Goal: Task Accomplishment & Management: Manage account settings

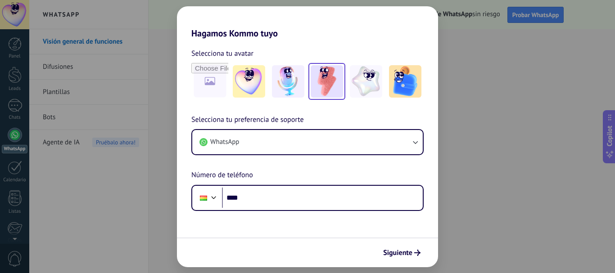
click at [321, 74] on img at bounding box center [327, 81] width 32 height 32
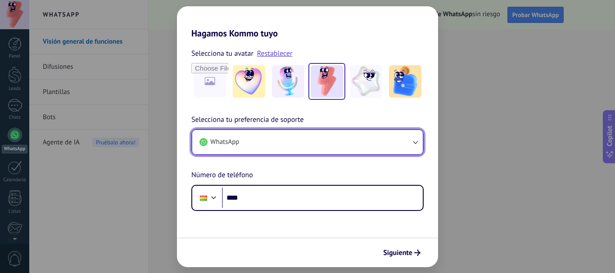
click at [287, 142] on button "WhatsApp" at bounding box center [307, 142] width 230 height 24
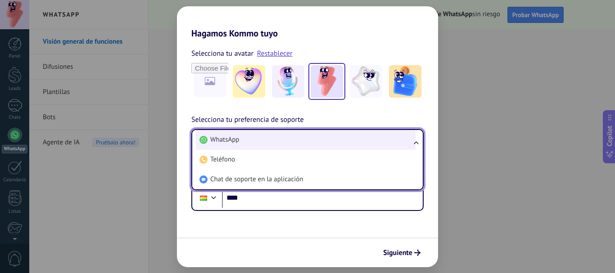
click at [288, 142] on li "WhatsApp" at bounding box center [306, 140] width 220 height 20
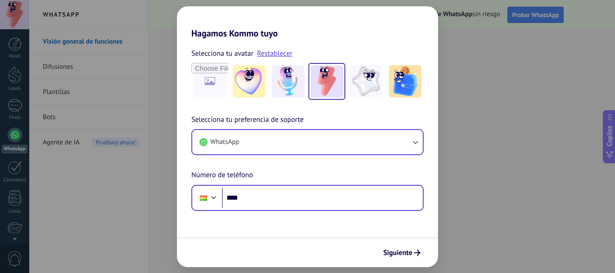
click at [266, 209] on div "Phone ****" at bounding box center [307, 198] width 232 height 26
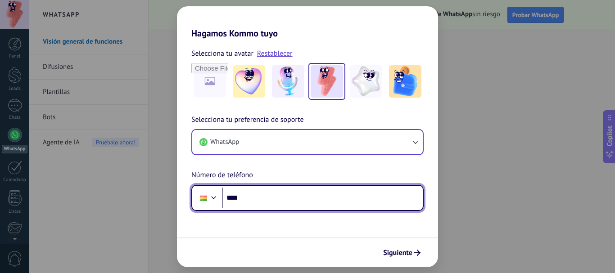
click at [266, 206] on input "****" at bounding box center [322, 198] width 201 height 21
click at [272, 203] on input "****" at bounding box center [322, 198] width 201 height 21
paste input "**********"
type input "**********"
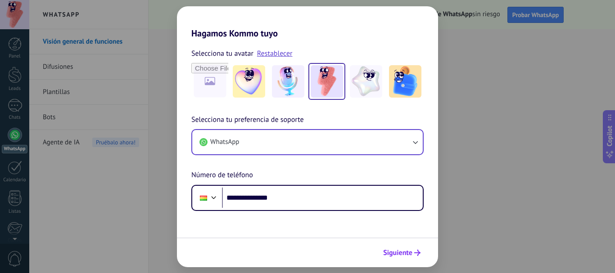
click at [417, 254] on icon "submit" at bounding box center [417, 253] width 6 height 6
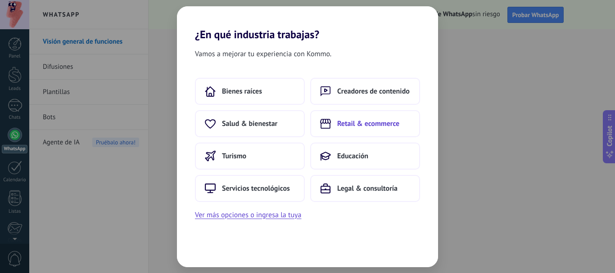
click at [385, 126] on span "Retail & ecommerce" at bounding box center [368, 123] width 62 height 9
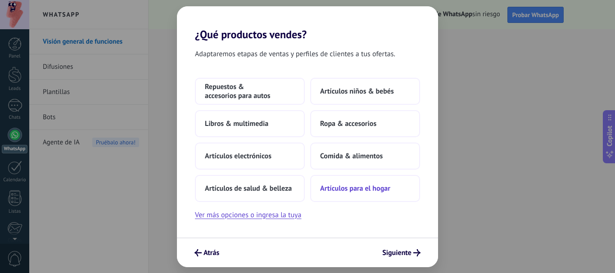
click at [373, 183] on button "Artículos para el hogar" at bounding box center [365, 188] width 110 height 27
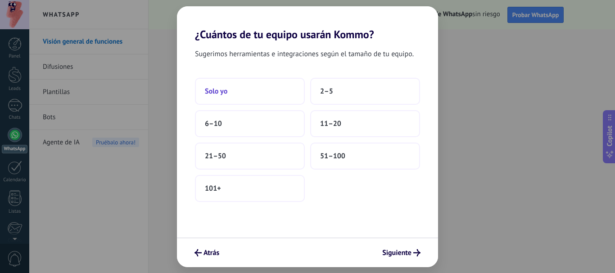
click at [276, 96] on button "Solo yo" at bounding box center [250, 91] width 110 height 27
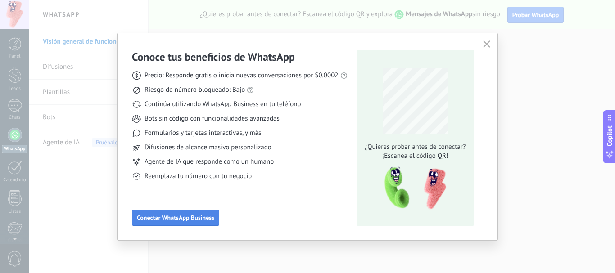
click at [190, 221] on span "Conectar WhatsApp Business" at bounding box center [175, 218] width 77 height 6
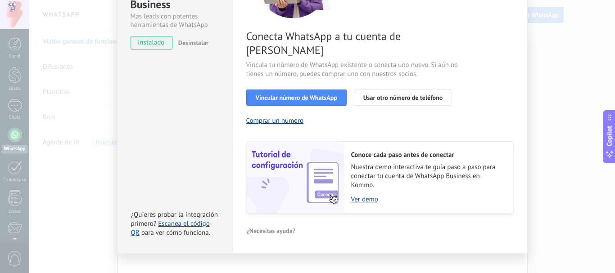
scroll to position [81, 0]
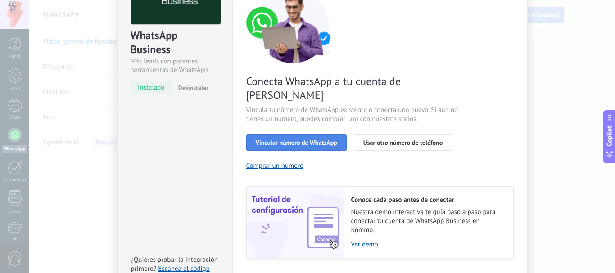
click at [283, 140] on span "Vincular número de WhatsApp" at bounding box center [296, 143] width 81 height 6
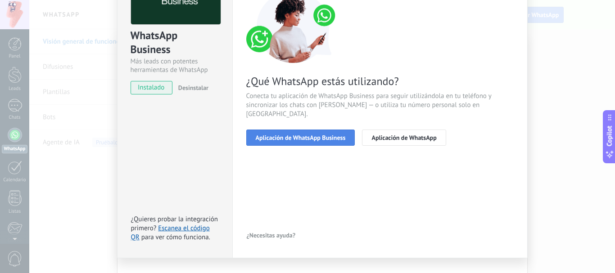
click at [285, 135] on span "Aplicación de WhatsApp Business" at bounding box center [301, 138] width 90 height 6
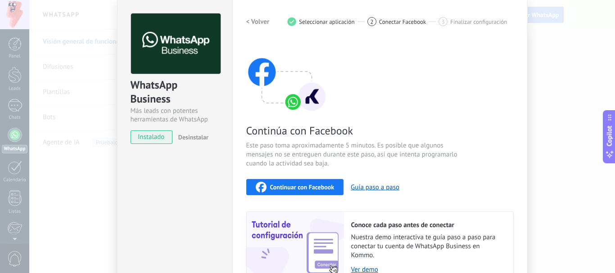
scroll to position [26, 0]
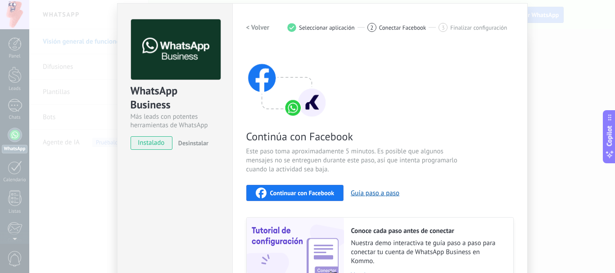
click at [283, 194] on span "Continuar con Facebook" at bounding box center [302, 193] width 64 height 6
click at [92, 90] on div "WhatsApp Business Más leads con potentes herramientas de WhatsApp instalado Des…" at bounding box center [322, 136] width 586 height 273
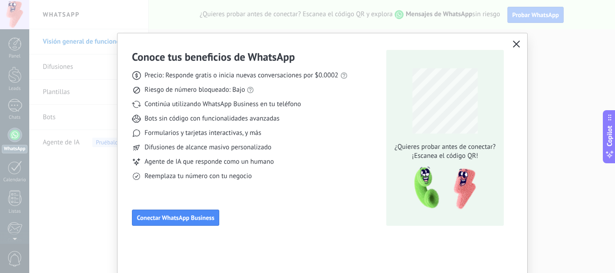
click at [516, 45] on icon "button" at bounding box center [516, 44] width 7 height 7
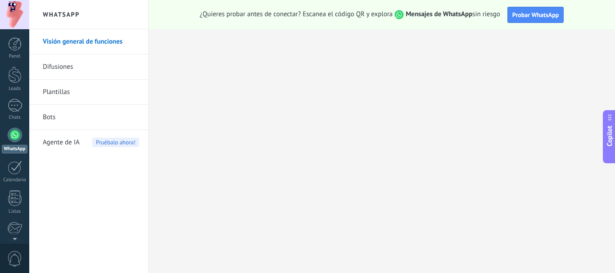
scroll to position [101, 0]
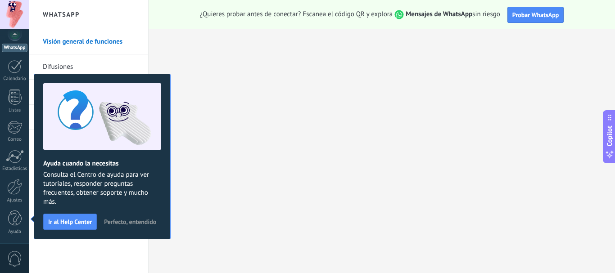
click at [110, 220] on span "Perfecto, entendido" at bounding box center [130, 222] width 52 height 6
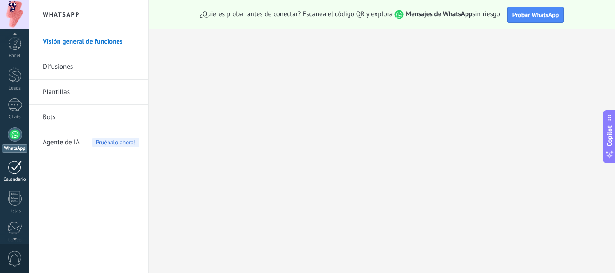
scroll to position [0, 0]
click at [16, 139] on div at bounding box center [15, 135] width 14 height 14
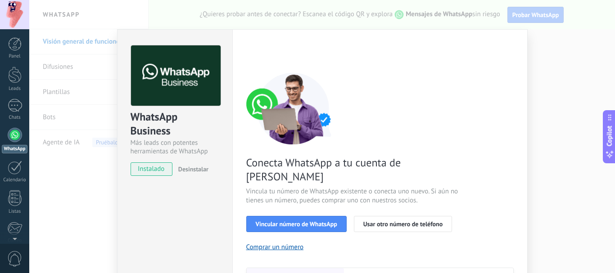
click at [548, 57] on div "WhatsApp Business Más leads con potentes herramientas de WhatsApp instalado Des…" at bounding box center [322, 136] width 586 height 273
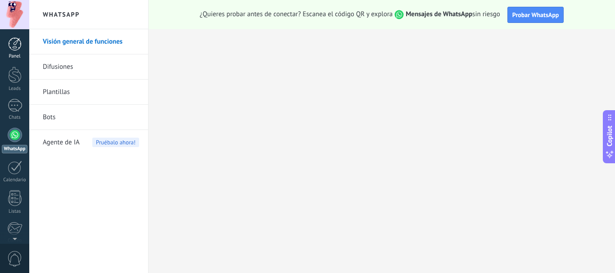
click at [21, 51] on link "Panel" at bounding box center [14, 48] width 29 height 22
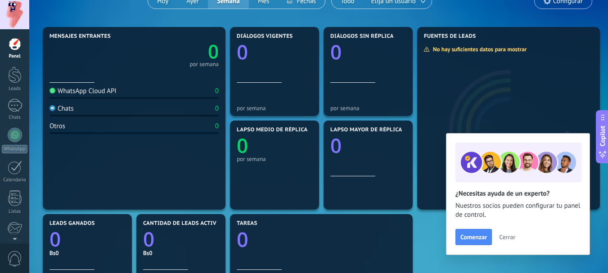
scroll to position [90, 0]
click at [507, 242] on button "Cerrar" at bounding box center [507, 237] width 24 height 14
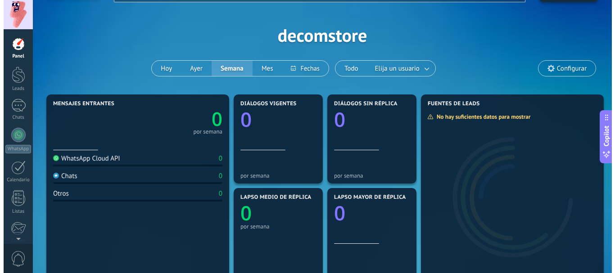
scroll to position [0, 0]
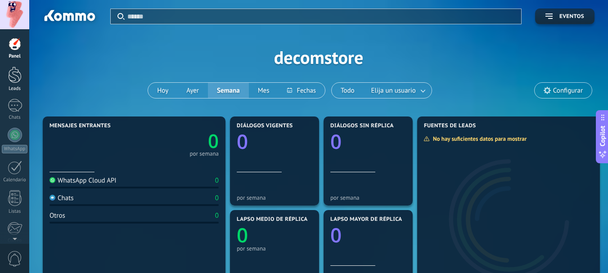
click at [17, 74] on div at bounding box center [15, 75] width 14 height 17
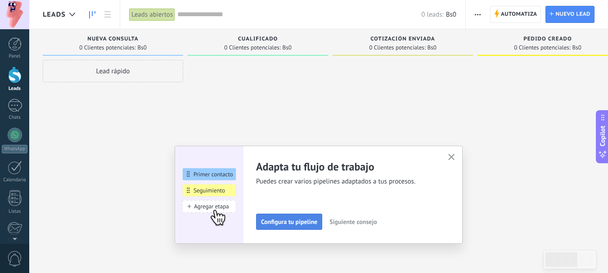
click at [306, 220] on span "Configura tu pipeline" at bounding box center [289, 222] width 56 height 6
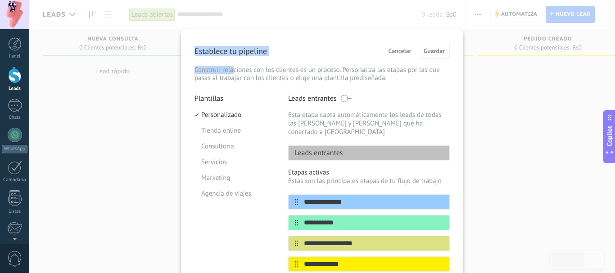
drag, startPoint x: 186, startPoint y: 52, endPoint x: 233, endPoint y: 62, distance: 47.9
click at [231, 61] on div "**********" at bounding box center [322, 223] width 282 height 389
click at [226, 68] on p "Construir relaciones con los clientes es un proceso. Personaliza las etapas por…" at bounding box center [321, 74] width 255 height 16
click at [203, 69] on p "Construir relaciones con los clientes es un proceso. Personaliza las etapas por…" at bounding box center [321, 74] width 255 height 16
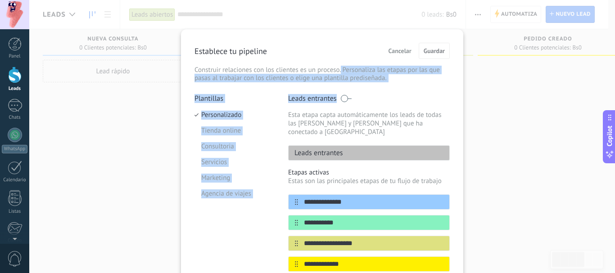
drag, startPoint x: 339, startPoint y: 72, endPoint x: 407, endPoint y: 85, distance: 69.7
click at [407, 85] on div "**********" at bounding box center [321, 224] width 255 height 362
click at [399, 84] on div "**********" at bounding box center [321, 224] width 255 height 362
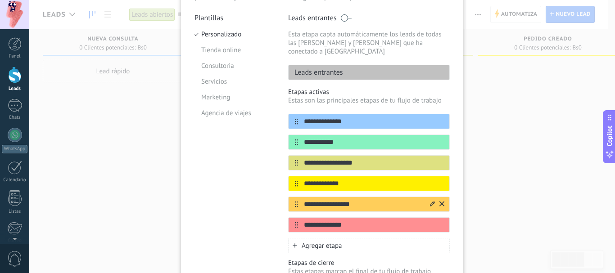
scroll to position [135, 0]
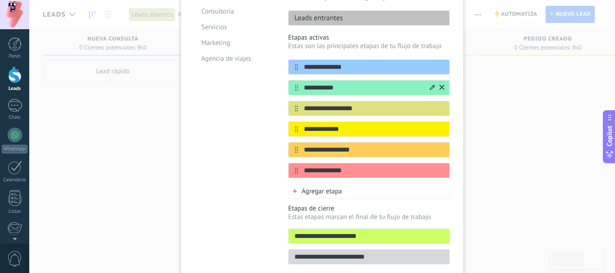
drag, startPoint x: 344, startPoint y: 77, endPoint x: 297, endPoint y: 80, distance: 47.3
click at [298, 83] on input "**********" at bounding box center [363, 87] width 131 height 9
type input "**********"
drag, startPoint x: 361, startPoint y: 99, endPoint x: 300, endPoint y: 100, distance: 61.2
click at [300, 104] on input "**********" at bounding box center [363, 108] width 131 height 9
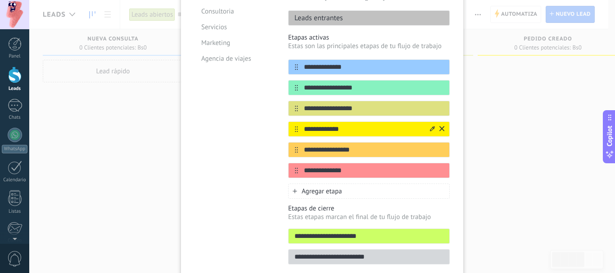
drag, startPoint x: 355, startPoint y: 119, endPoint x: 303, endPoint y: 122, distance: 51.8
click at [303, 125] on input "**********" at bounding box center [363, 129] width 131 height 9
type input "*"
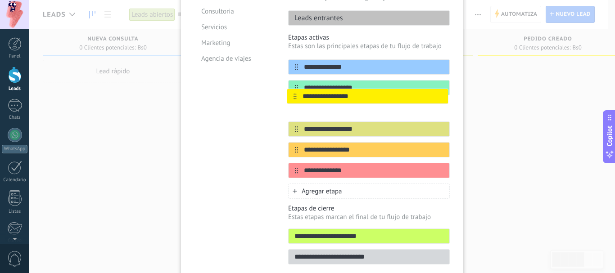
drag, startPoint x: 293, startPoint y: 122, endPoint x: 293, endPoint y: 91, distance: 31.1
click at [293, 91] on div "**********" at bounding box center [369, 118] width 162 height 119
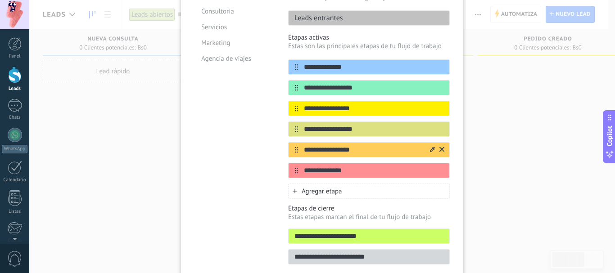
type input "**********"
drag, startPoint x: 296, startPoint y: 145, endPoint x: 297, endPoint y: 129, distance: 15.8
click at [297, 129] on div "**********" at bounding box center [369, 118] width 162 height 119
click at [429, 143] on div at bounding box center [437, 150] width 16 height 14
click at [430, 147] on icon at bounding box center [432, 149] width 5 height 5
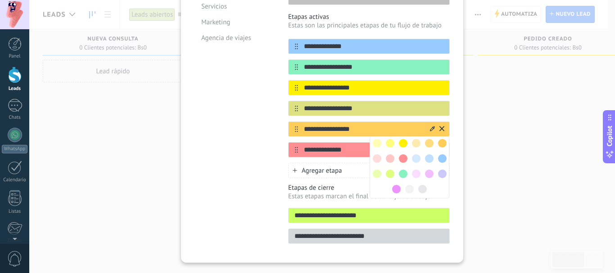
scroll to position [166, 0]
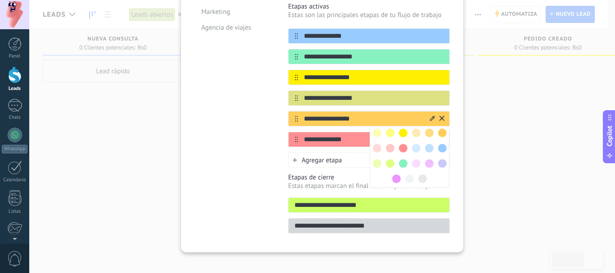
click at [223, 119] on div "Plantillas Personalizado Tienda online Consultoria Servicios Marketing Agencia …" at bounding box center [234, 83] width 80 height 311
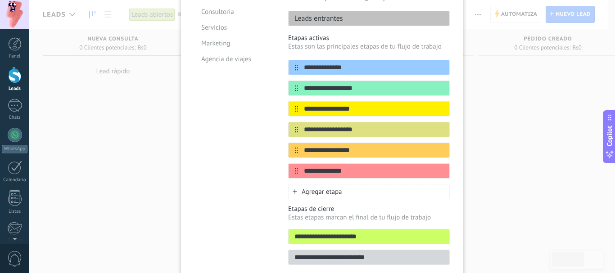
scroll to position [121, 0]
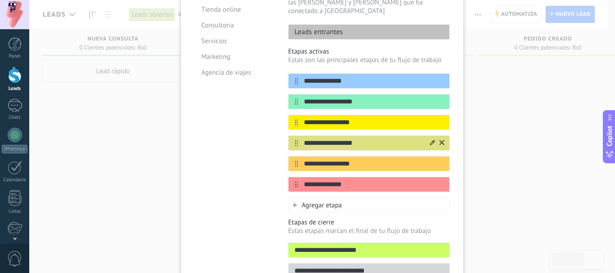
click at [431, 140] on icon at bounding box center [432, 142] width 5 height 5
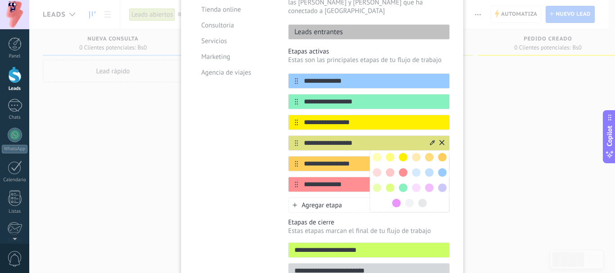
click at [388, 139] on input "**********" at bounding box center [363, 143] width 131 height 9
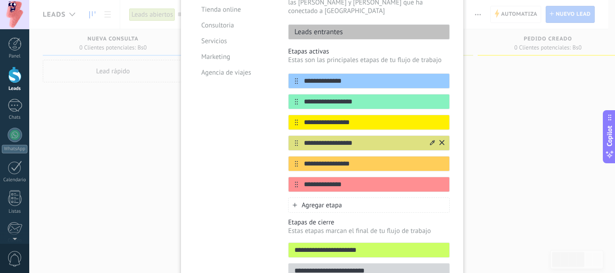
drag, startPoint x: 387, startPoint y: 137, endPoint x: 298, endPoint y: 136, distance: 88.7
click at [298, 139] on input "**********" at bounding box center [363, 143] width 131 height 9
type input "**********"
drag, startPoint x: 365, startPoint y: 159, endPoint x: 286, endPoint y: 149, distance: 79.1
click at [288, 156] on div "**********" at bounding box center [369, 163] width 162 height 15
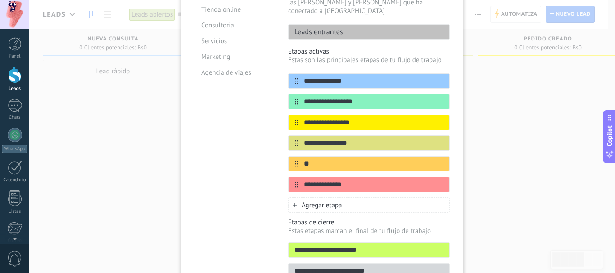
type input "*"
type input "**********"
click at [430, 181] on icon at bounding box center [432, 183] width 5 height 5
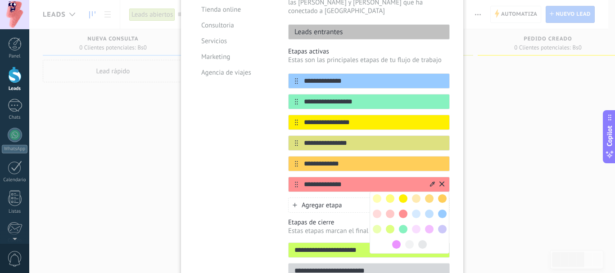
click at [359, 180] on input "**********" at bounding box center [363, 184] width 131 height 9
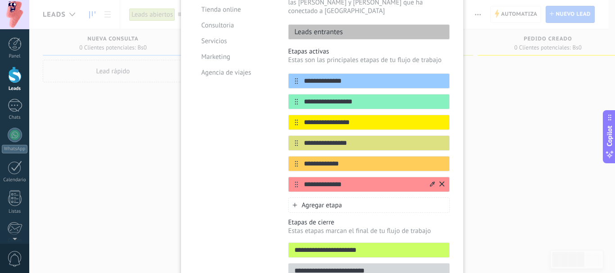
drag, startPoint x: 357, startPoint y: 175, endPoint x: 298, endPoint y: 175, distance: 59.0
click at [298, 180] on input "**********" at bounding box center [363, 184] width 131 height 9
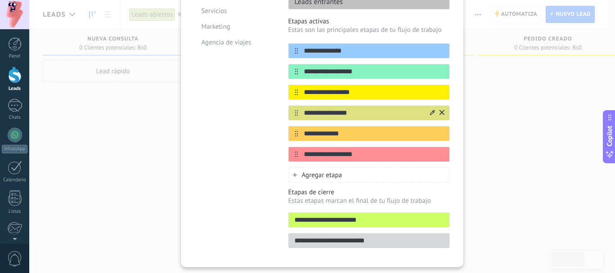
scroll to position [166, 0]
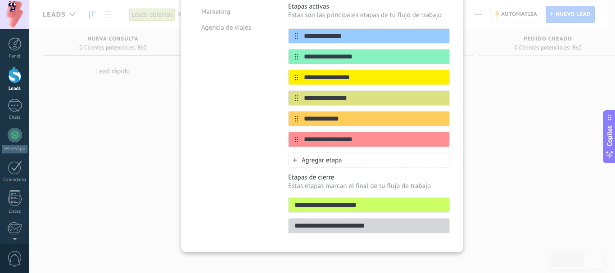
type input "**********"
click at [219, 133] on div "Plantillas Personalizado Tienda online Consultoria Servicios Marketing Agencia …" at bounding box center [234, 83] width 80 height 311
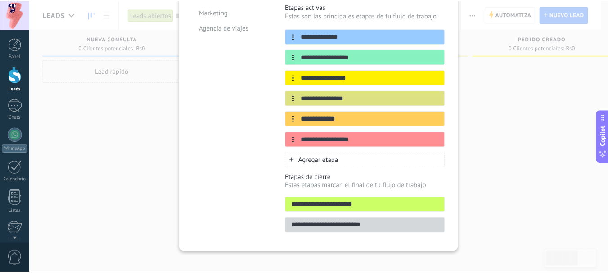
scroll to position [0, 0]
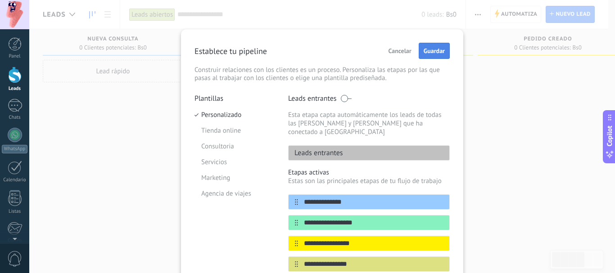
click at [429, 52] on span "Guardar" at bounding box center [434, 51] width 21 height 6
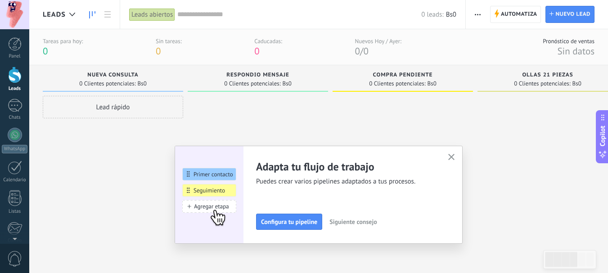
click at [362, 224] on span "Siguiente consejo" at bounding box center [353, 222] width 47 height 6
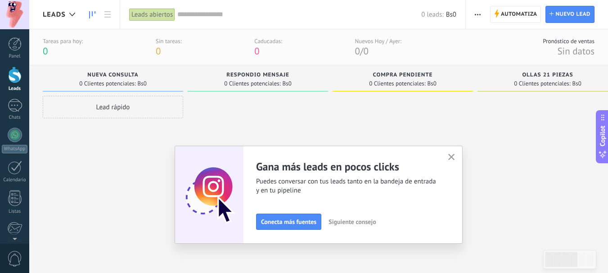
click at [364, 224] on span "Siguiente consejo" at bounding box center [352, 222] width 47 height 6
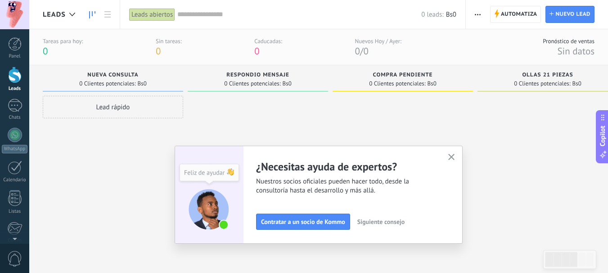
click at [365, 224] on span "Siguiente consejo" at bounding box center [380, 222] width 47 height 6
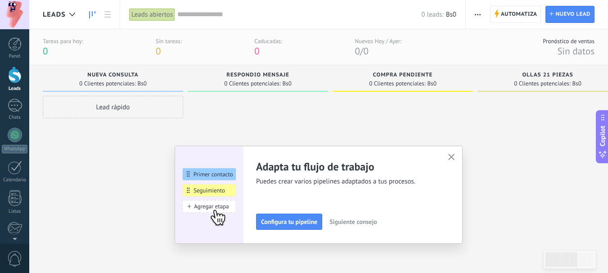
click at [455, 158] on use "button" at bounding box center [451, 157] width 7 height 7
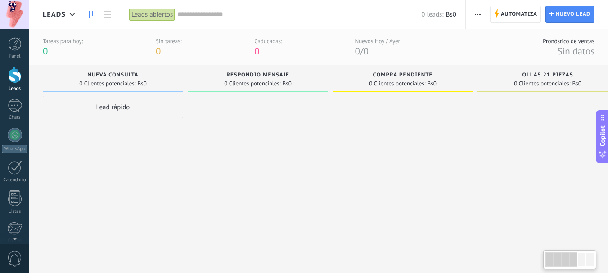
drag, startPoint x: 456, startPoint y: 189, endPoint x: 537, endPoint y: 185, distance: 81.1
click at [537, 189] on div "Leads Entrantes Solicitudes: 0 0 0 0 0 0 0 0 0 Nueva consulta 0 Clientes potenc…" at bounding box center [482, 158] width 879 height 186
click at [15, 169] on div at bounding box center [15, 168] width 14 height 14
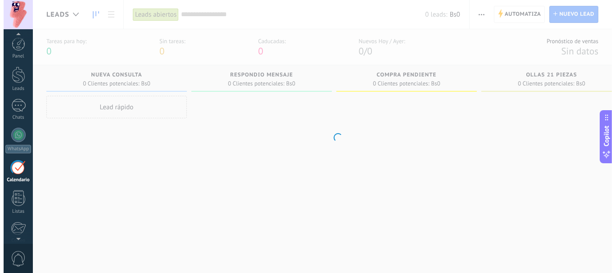
scroll to position [26, 0]
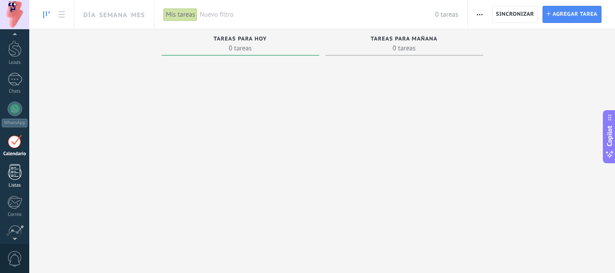
click at [18, 176] on div at bounding box center [15, 172] width 14 height 16
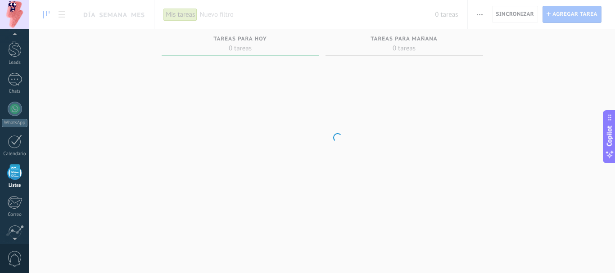
scroll to position [56, 0]
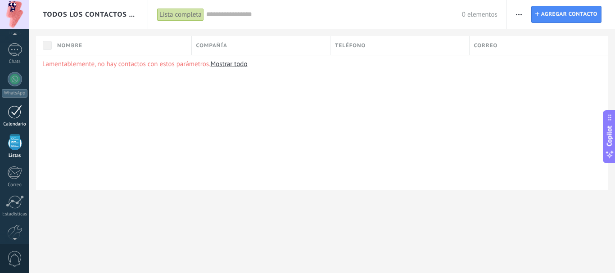
click at [16, 112] on div at bounding box center [15, 112] width 14 height 14
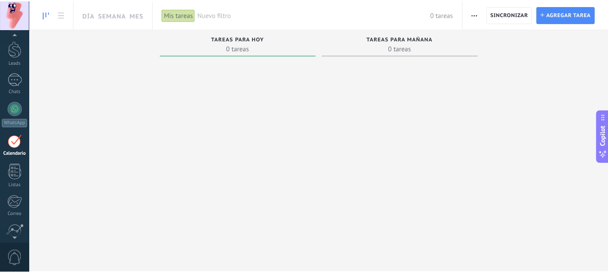
scroll to position [71, 0]
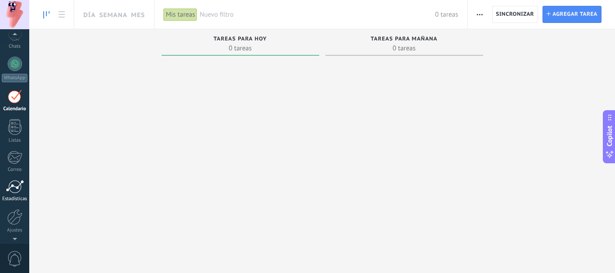
click at [17, 195] on link "Estadísticas" at bounding box center [14, 191] width 29 height 22
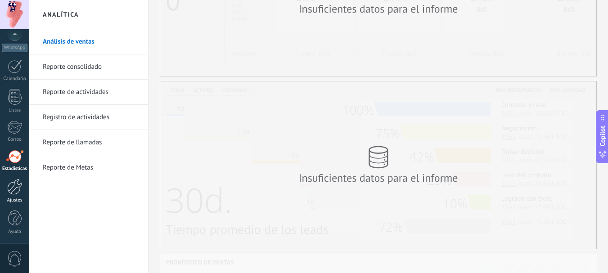
scroll to position [135, 0]
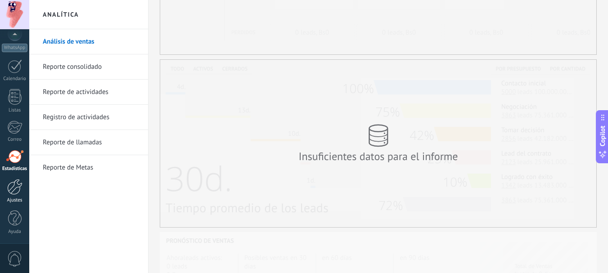
click at [16, 185] on div at bounding box center [14, 187] width 15 height 16
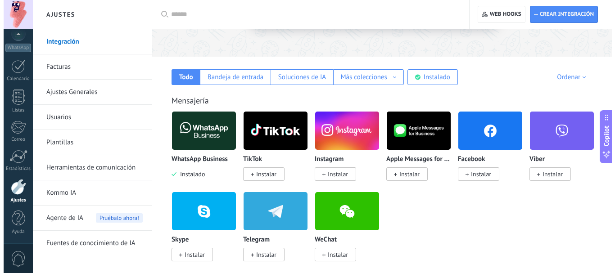
scroll to position [135, 0]
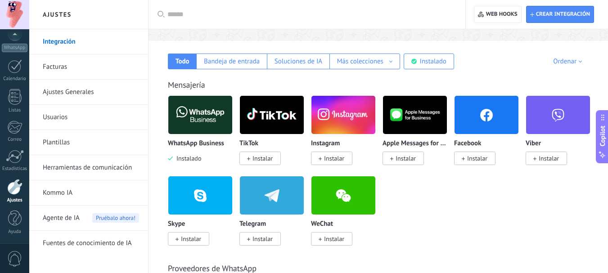
click at [210, 116] on img at bounding box center [200, 115] width 64 height 44
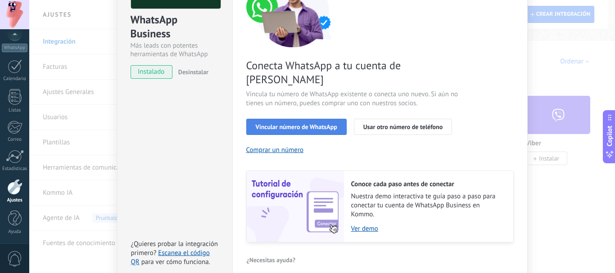
scroll to position [81, 0]
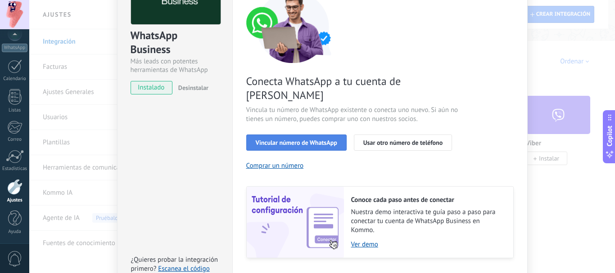
click at [279, 140] on span "Vincular número de WhatsApp" at bounding box center [296, 143] width 81 height 6
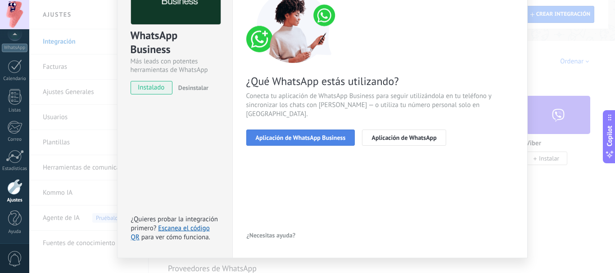
click at [296, 135] on span "Aplicación de WhatsApp Business" at bounding box center [301, 138] width 90 height 6
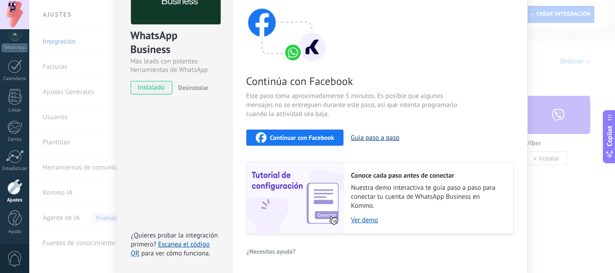
click at [361, 136] on button "Guía paso a paso" at bounding box center [375, 138] width 49 height 9
click at [295, 135] on span "Continuar con Facebook" at bounding box center [302, 138] width 64 height 6
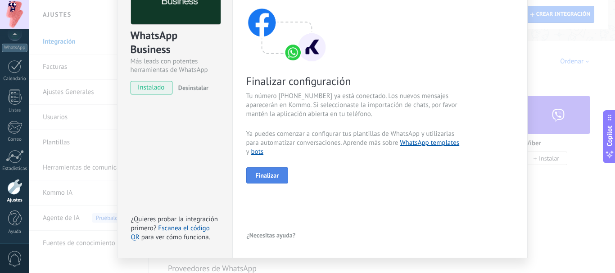
click at [269, 176] on span "Finalizar" at bounding box center [267, 175] width 23 height 6
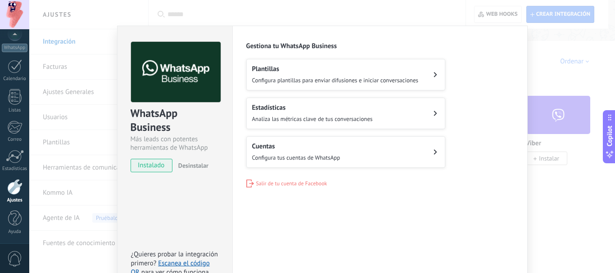
scroll to position [0, 0]
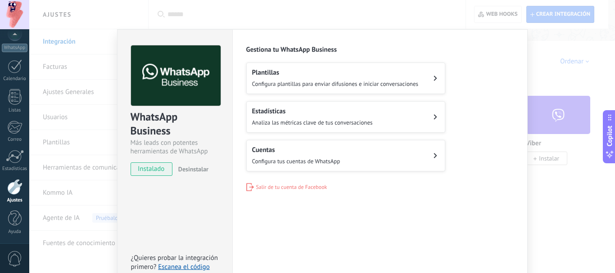
click at [289, 124] on span "Analiza las métricas clave de tus conversaciones" at bounding box center [312, 123] width 121 height 8
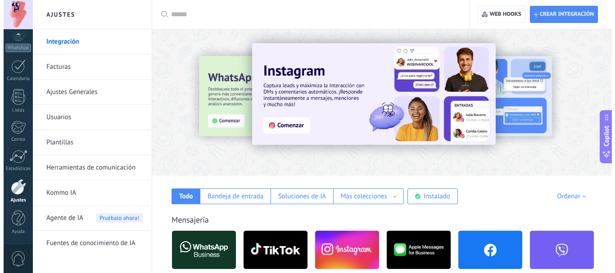
scroll to position [90, 0]
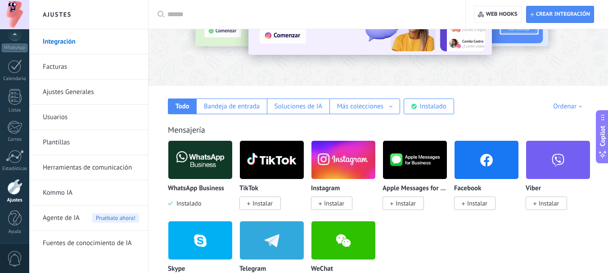
click at [193, 161] on img at bounding box center [200, 160] width 64 height 44
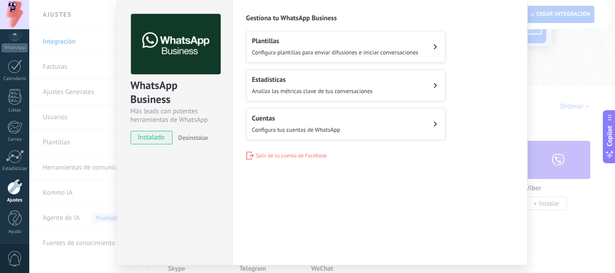
scroll to position [45, 0]
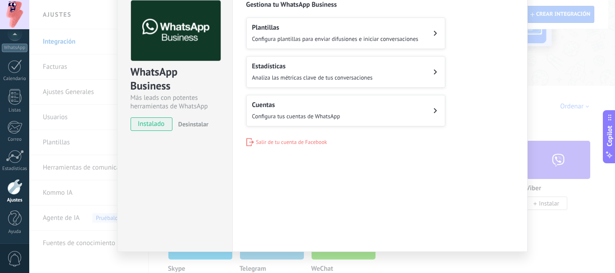
click at [288, 113] on span "Configura tus cuentas de WhatsApp" at bounding box center [296, 117] width 88 height 8
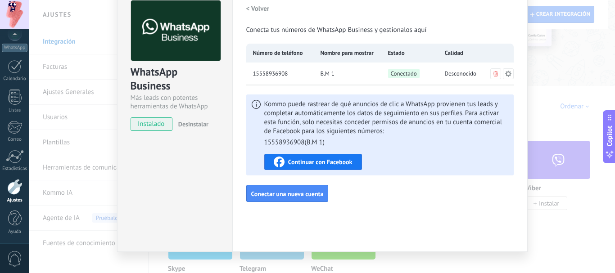
click at [9, 57] on div "Panel Leads Chats WhatsApp Clientes" at bounding box center [14, 90] width 29 height 308
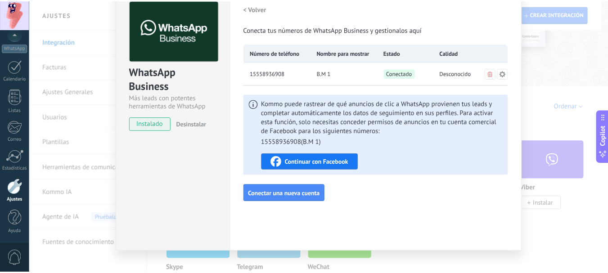
scroll to position [0, 0]
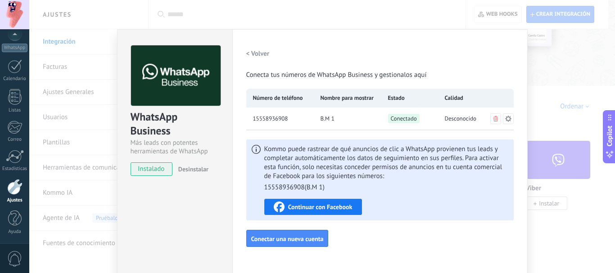
click at [555, 48] on div "WhatsApp Business Más leads con potentes herramientas de WhatsApp instalado Des…" at bounding box center [322, 136] width 586 height 273
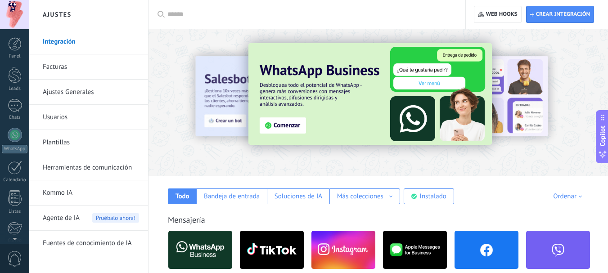
click at [14, 126] on div "Panel Leads Chats WhatsApp Clientes" at bounding box center [14, 191] width 29 height 308
click at [14, 133] on div at bounding box center [15, 135] width 14 height 14
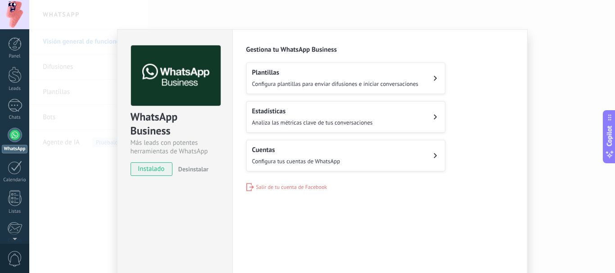
click at [356, 158] on button "Cuentas Configura tus cuentas de WhatsApp" at bounding box center [345, 156] width 199 height 32
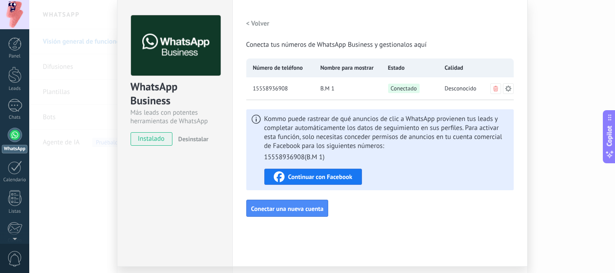
scroll to position [58, 0]
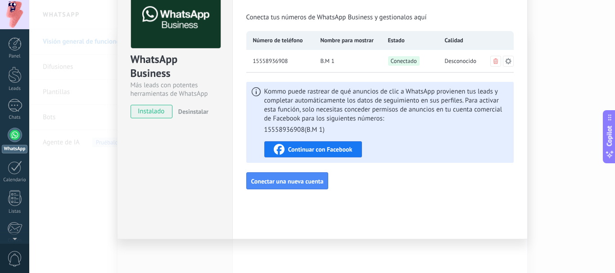
click at [324, 149] on span "Continuar con Facebook" at bounding box center [320, 149] width 64 height 6
click at [563, 85] on div "WhatsApp Business Más leads con potentes herramientas de WhatsApp instalado Des…" at bounding box center [322, 136] width 586 height 273
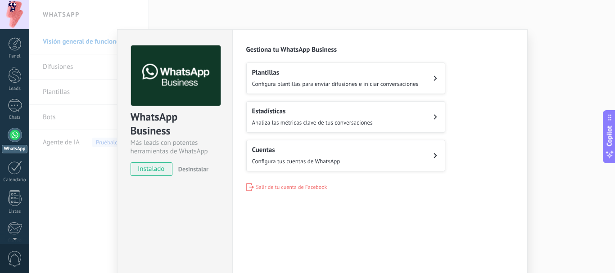
click at [82, 186] on div "WhatsApp Business Más leads con potentes herramientas de WhatsApp instalado Des…" at bounding box center [322, 136] width 586 height 273
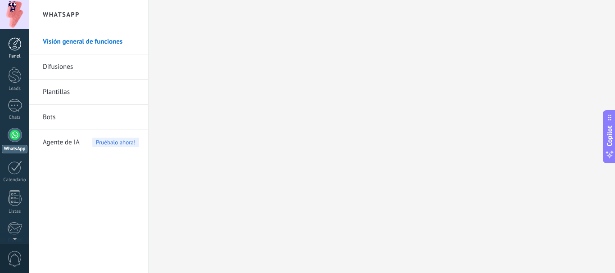
click at [19, 50] on link "Panel" at bounding box center [14, 48] width 29 height 22
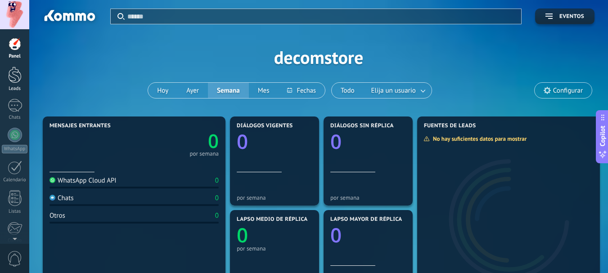
click at [8, 79] on div at bounding box center [15, 75] width 14 height 17
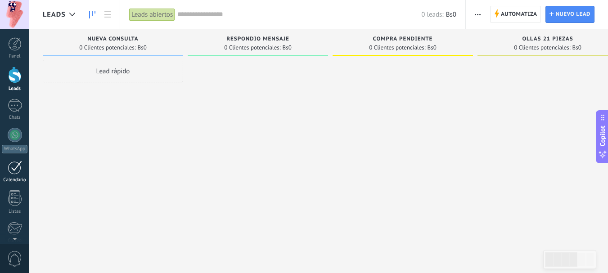
click at [14, 167] on div at bounding box center [15, 168] width 14 height 14
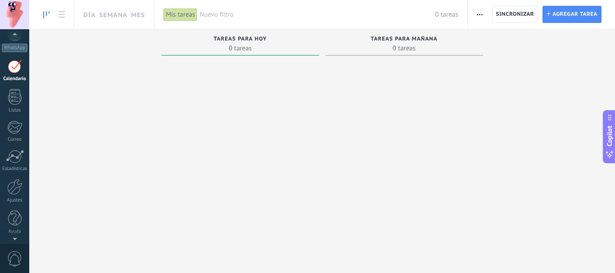
scroll to position [26, 0]
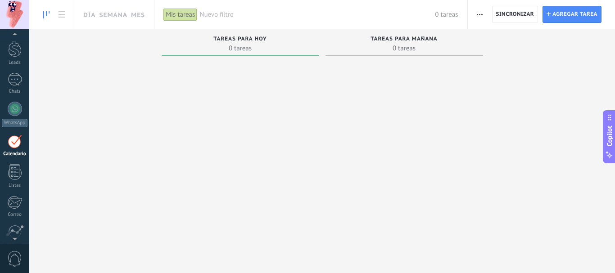
click at [19, 258] on span "0" at bounding box center [14, 259] width 15 height 16
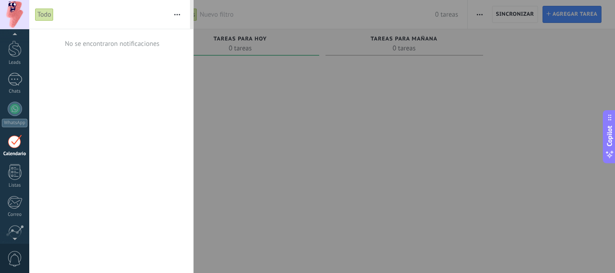
click at [19, 258] on span "0" at bounding box center [14, 259] width 15 height 16
